Goal: Task Accomplishment & Management: Use online tool/utility

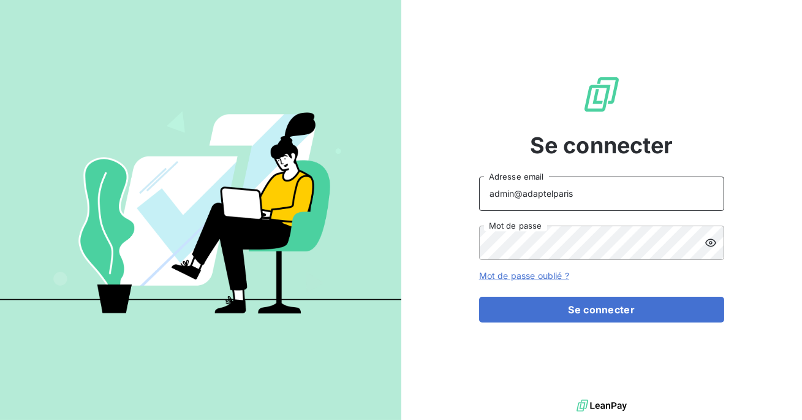
click at [579, 192] on input "admin@adaptelparis" at bounding box center [601, 193] width 245 height 34
type input "admin@adaptel"
click at [479, 296] on button "Se connecter" at bounding box center [601, 309] width 245 height 26
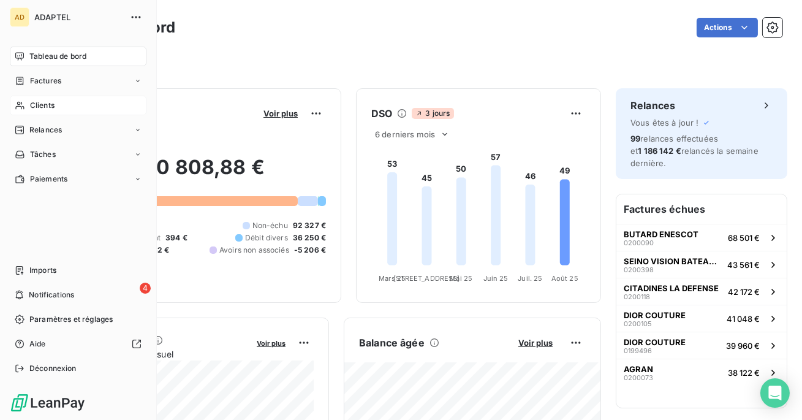
click at [53, 111] on div "Clients" at bounding box center [78, 106] width 137 height 20
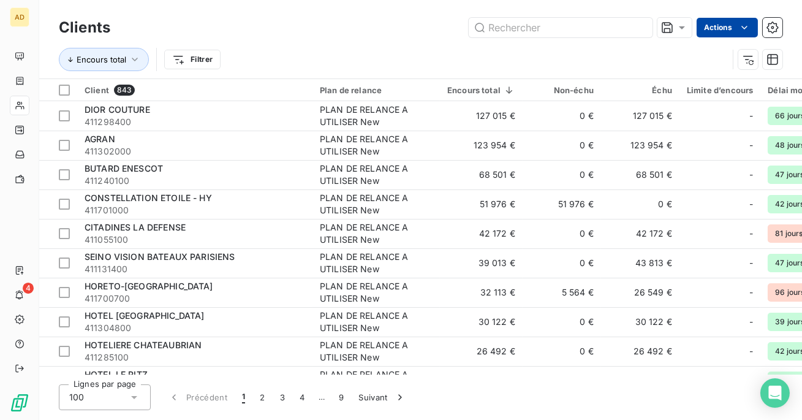
click at [726, 28] on html "AD 4 Clients Actions Encours total Filtrer Client 843 Plan de relance Encours t…" at bounding box center [401, 210] width 802 height 420
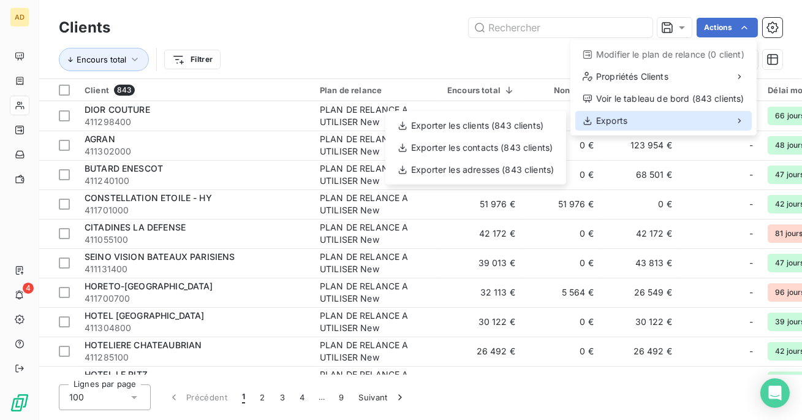
click at [680, 122] on div "Exports" at bounding box center [663, 121] width 176 height 20
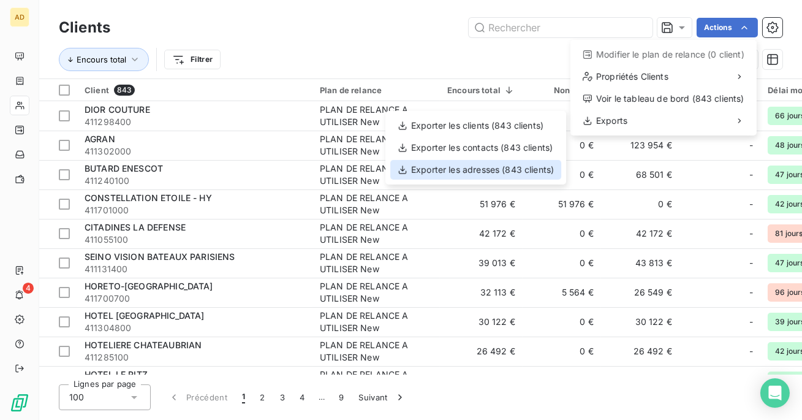
click at [502, 171] on div "Exporter les adresses (843 clients)" at bounding box center [475, 170] width 171 height 20
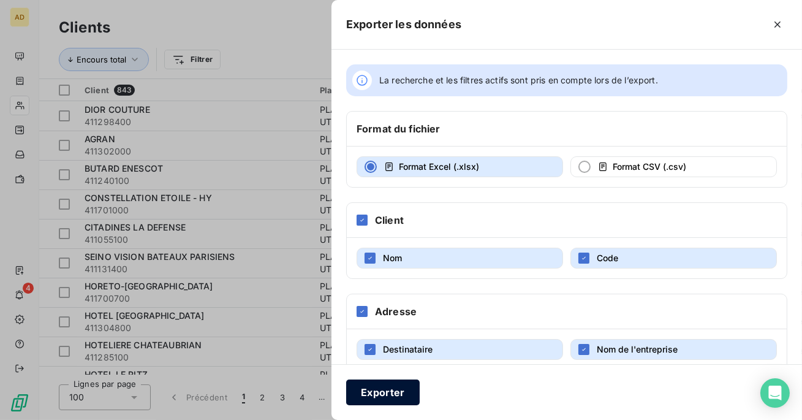
click at [391, 394] on button "Exporter" at bounding box center [382, 392] width 73 height 26
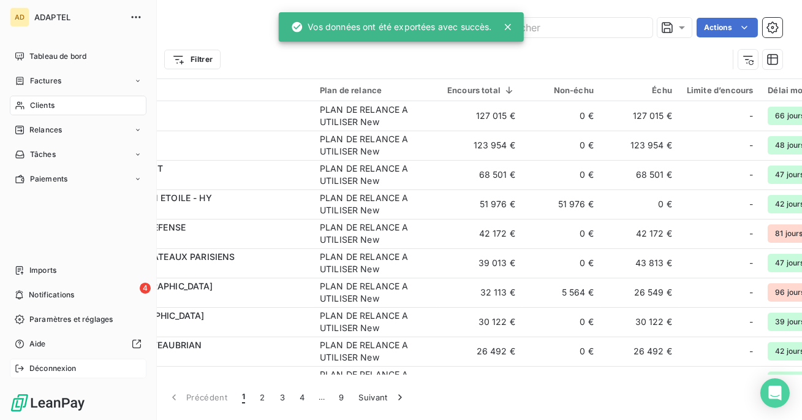
click at [20, 372] on icon at bounding box center [20, 368] width 10 height 10
